Goal: Task Accomplishment & Management: Manage account settings

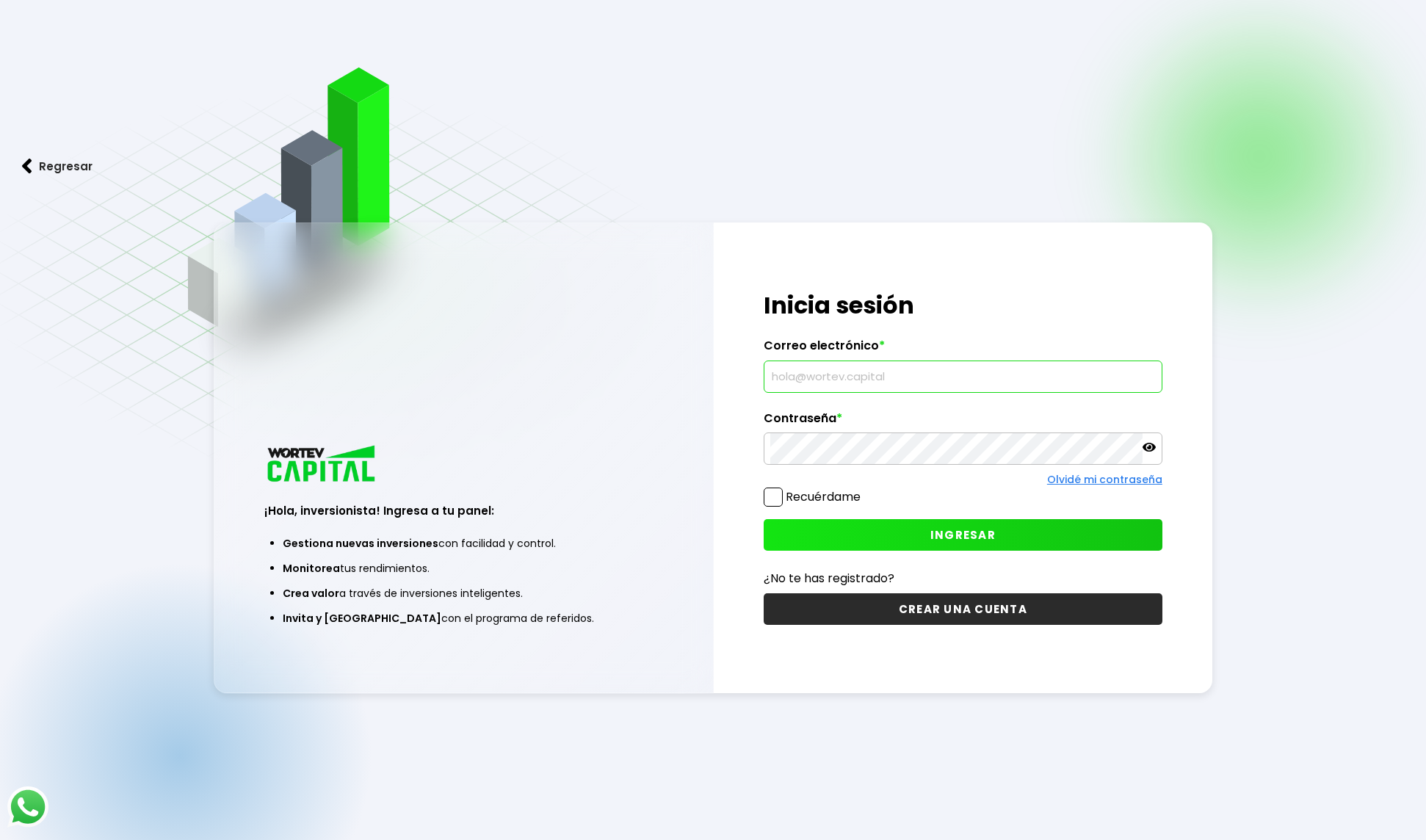
click at [899, 375] on input "text" at bounding box center [963, 377] width 386 height 31
type input "[EMAIL_ADDRESS][DOMAIN_NAME]"
click at [773, 498] on span at bounding box center [774, 497] width 19 height 19
click at [864, 490] on input "Recuérdame" at bounding box center [864, 490] width 0 height 0
click at [1055, 786] on div "Regresar ¡Hola, inversionista! Ingresa a tu panel: Gestiona nuevas inversiones …" at bounding box center [713, 456] width 1426 height 913
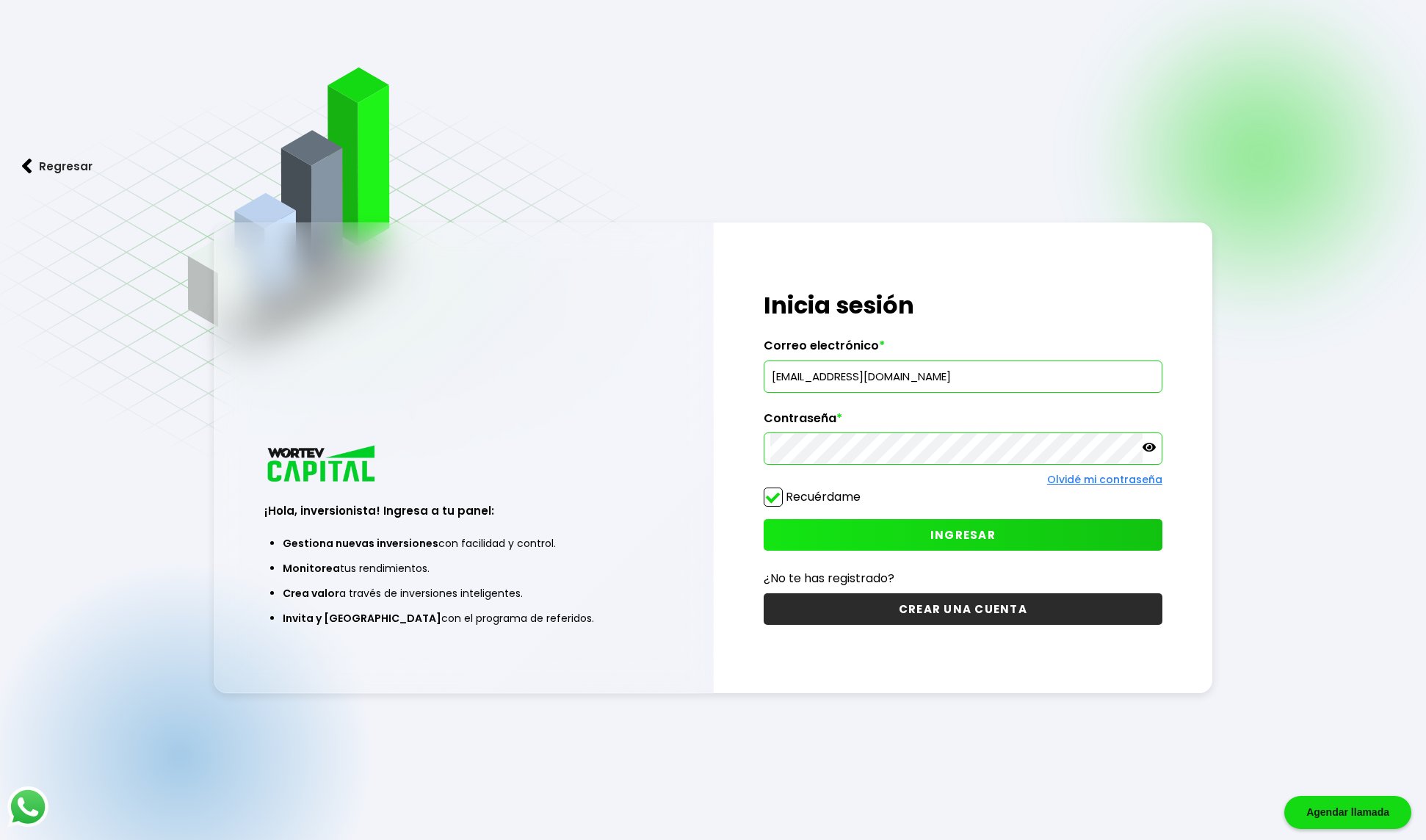
click at [944, 530] on span "INGRESAR" at bounding box center [963, 534] width 65 height 15
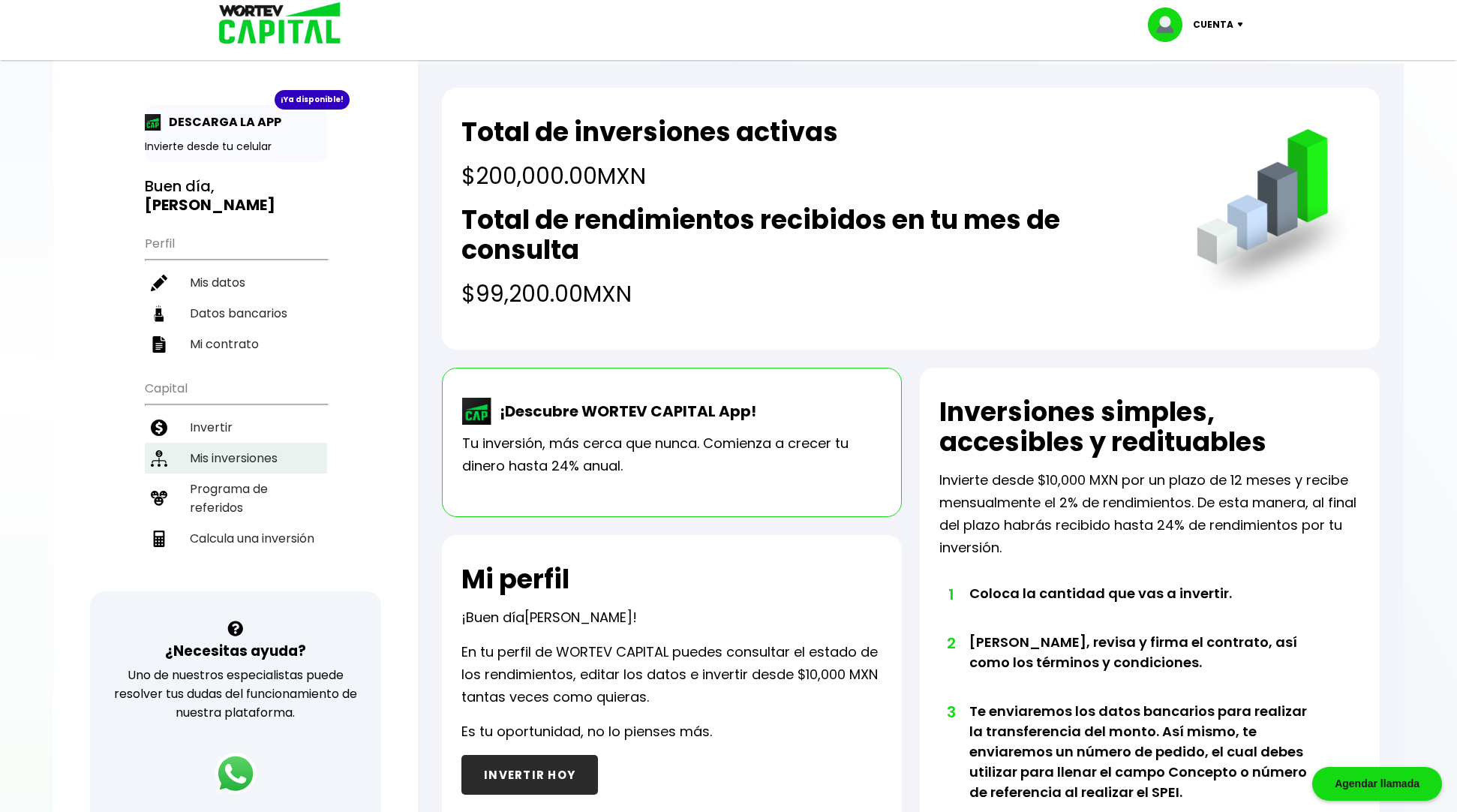
click at [254, 443] on li "Mis inversiones" at bounding box center [236, 458] width 182 height 31
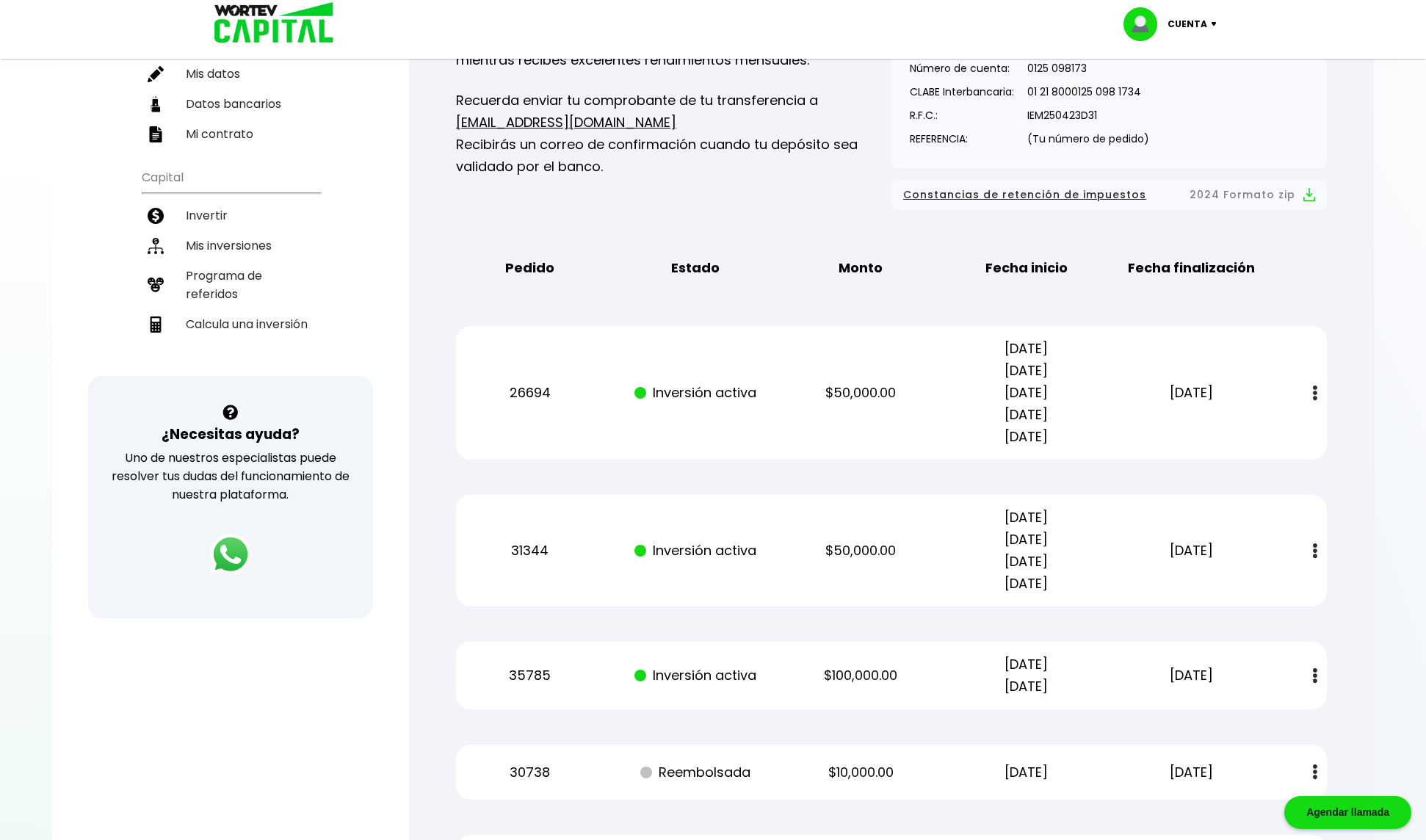
scroll to position [135, 0]
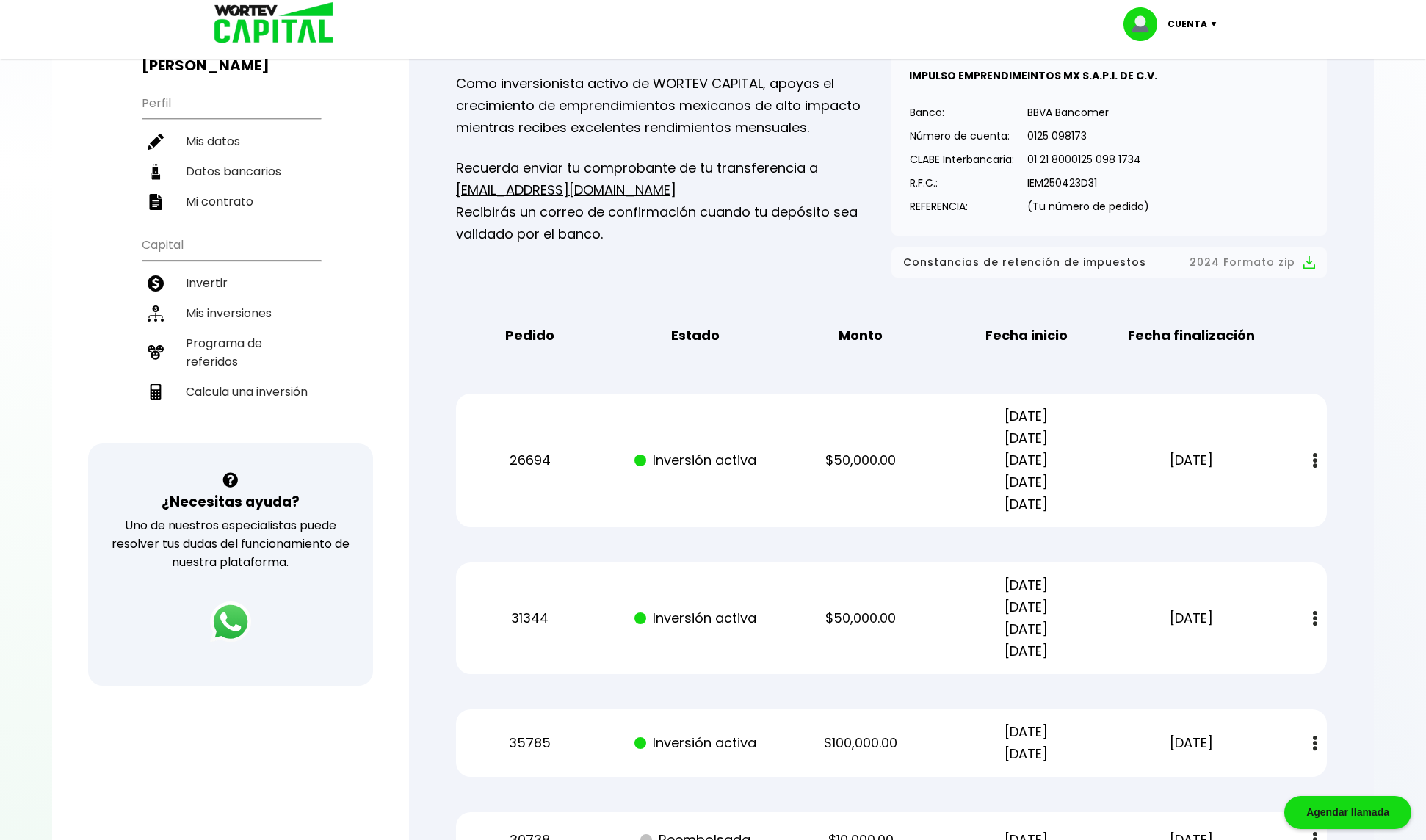
click at [562, 378] on div "Mis inversiones Como inversionista activo de WORTEV CAPITAL, apoyas el crecimie…" at bounding box center [891, 491] width 918 height 979
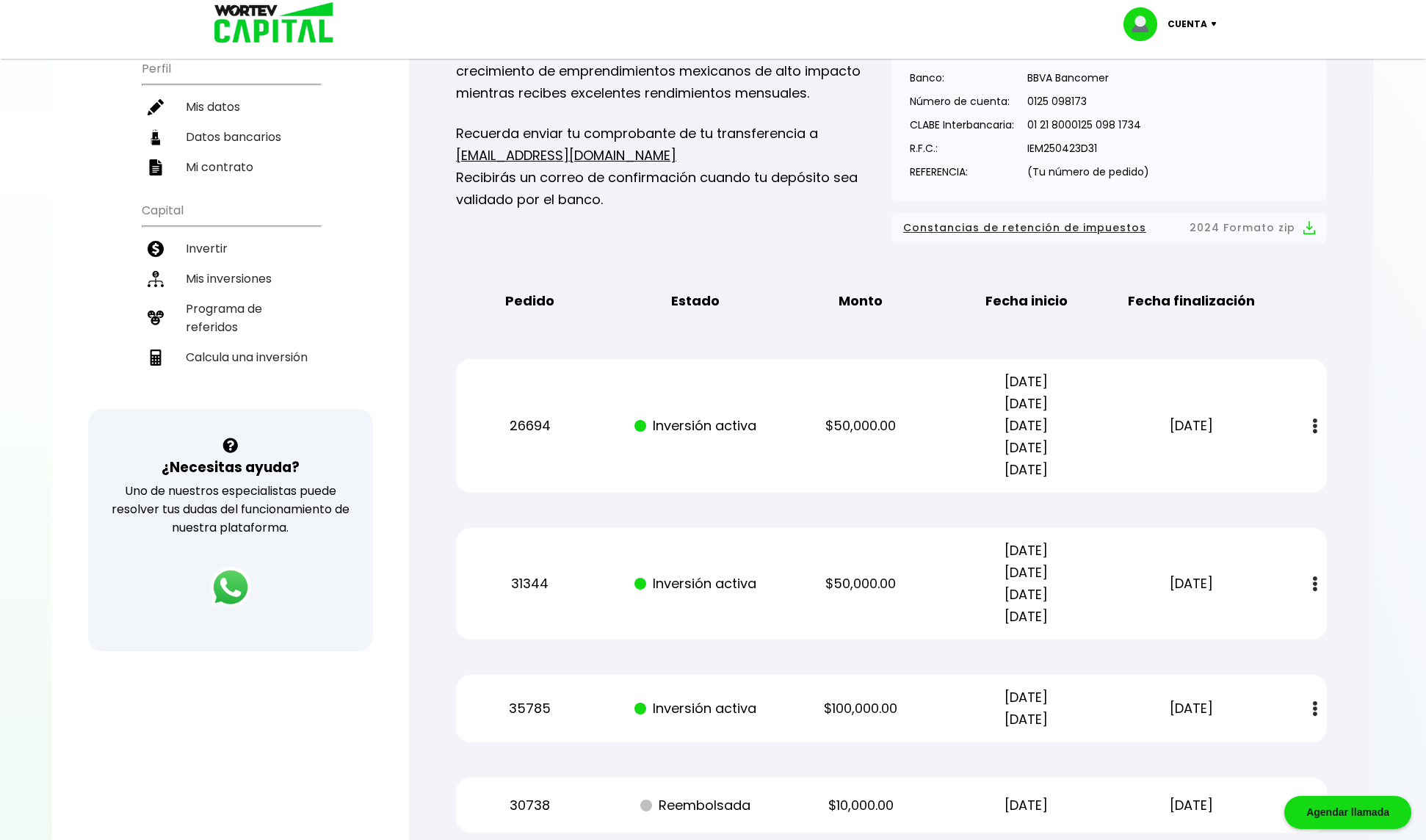
scroll to position [0, 0]
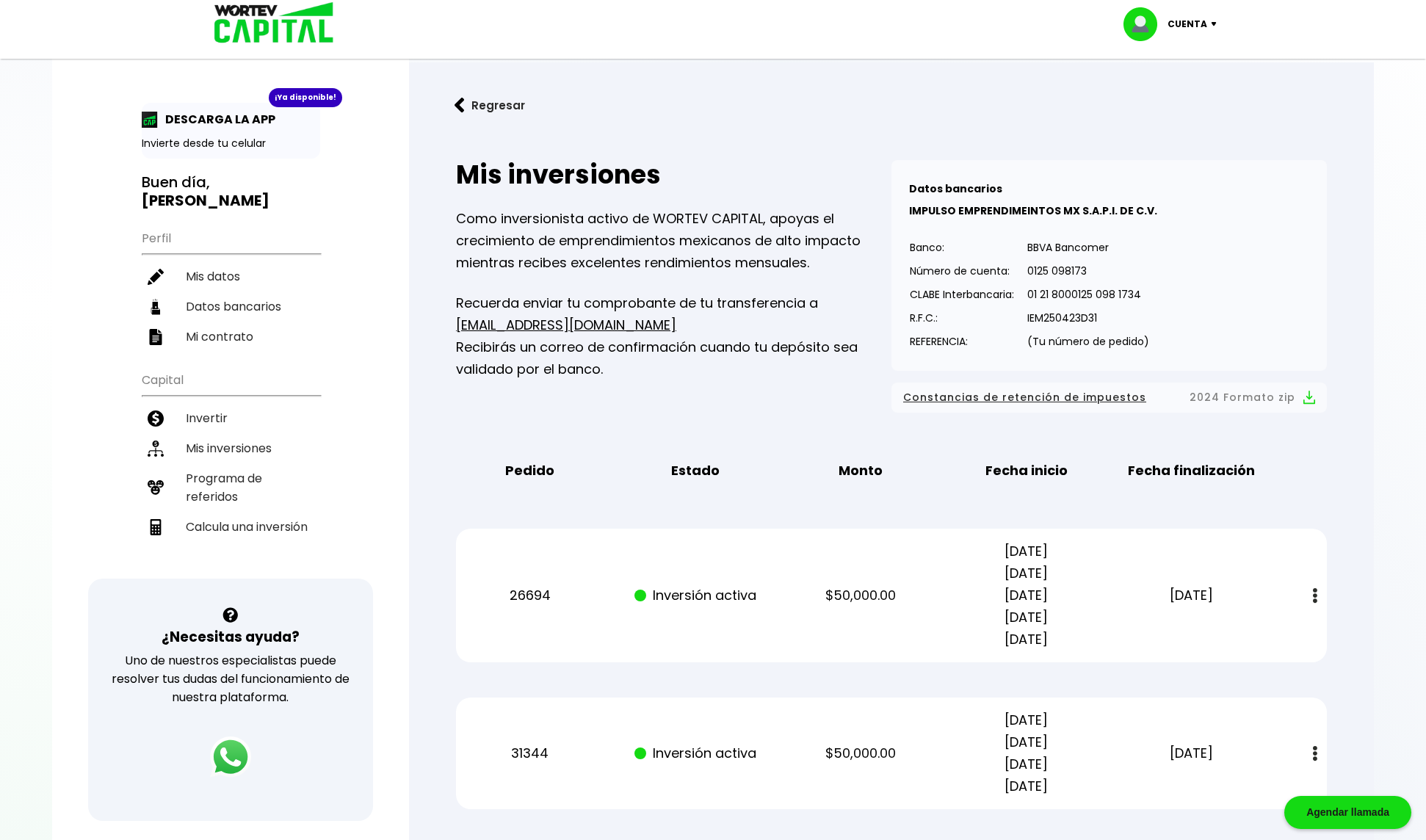
click at [1201, 22] on p "Cuenta" at bounding box center [1188, 25] width 40 height 22
click at [1173, 99] on li "Cerrar sesión" at bounding box center [1173, 98] width 118 height 30
